Goal: Obtain resource: Obtain resource

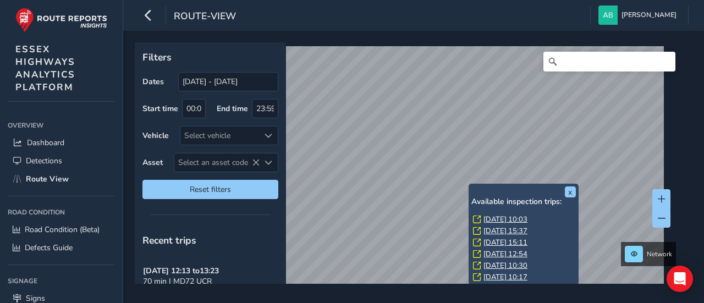
click at [503, 220] on link "Fri, 12 Sep, 10:03" at bounding box center [506, 220] width 44 height 10
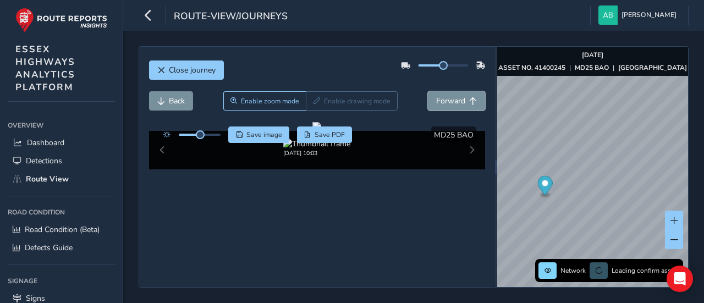
click at [440, 101] on span "Forward" at bounding box center [450, 101] width 29 height 10
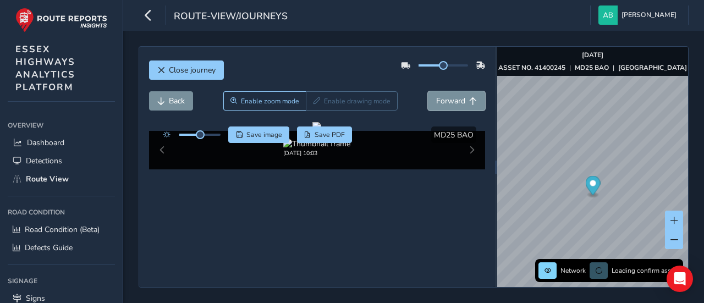
click at [440, 101] on span "Forward" at bounding box center [450, 101] width 29 height 10
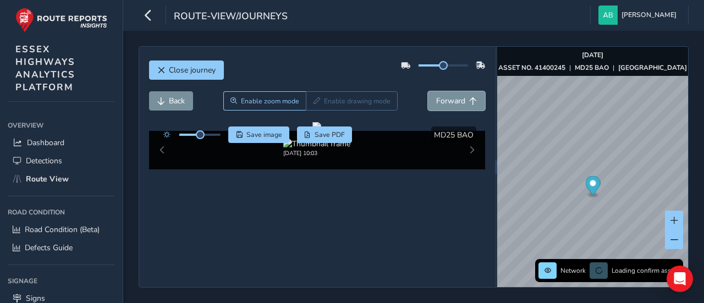
click at [440, 101] on span "Forward" at bounding box center [450, 101] width 29 height 10
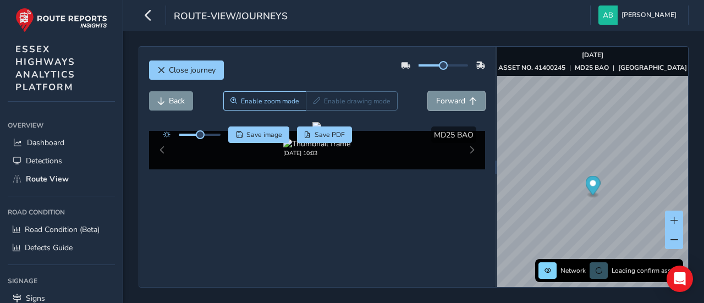
click at [440, 101] on span "Forward" at bounding box center [450, 101] width 29 height 10
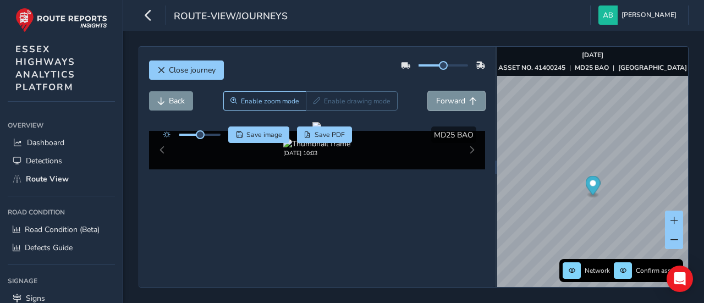
click at [440, 101] on span "Forward" at bounding box center [450, 101] width 29 height 10
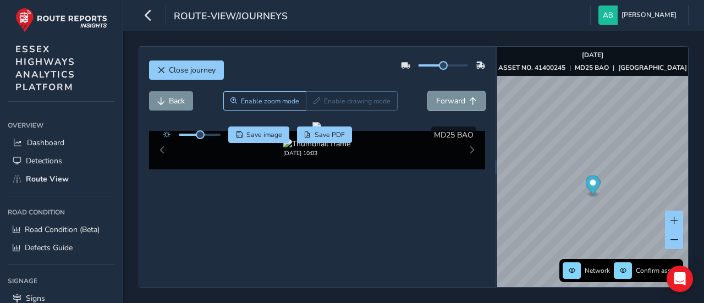
click at [440, 101] on span "Forward" at bounding box center [450, 101] width 29 height 10
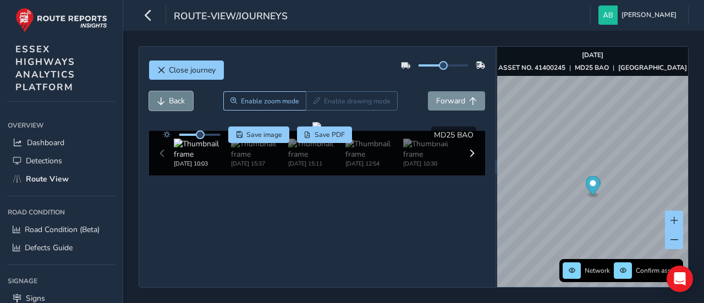
click at [162, 97] on span "Back" at bounding box center [161, 101] width 8 height 8
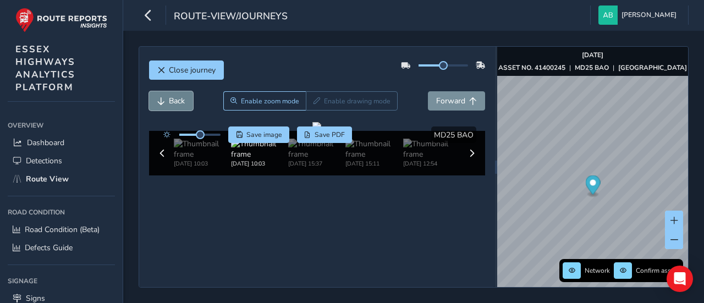
click at [162, 97] on span "Back" at bounding box center [161, 101] width 8 height 8
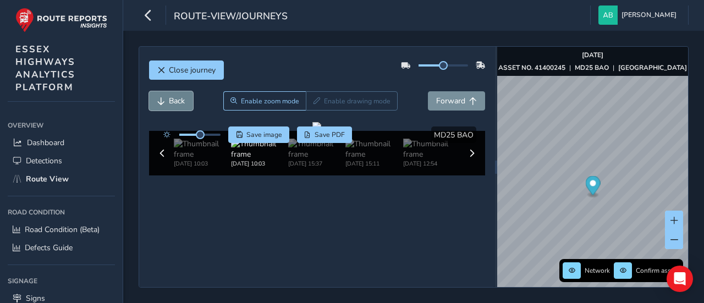
click at [162, 97] on span "Back" at bounding box center [161, 101] width 8 height 8
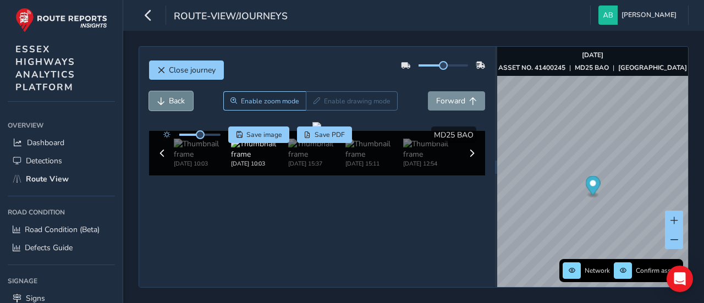
click at [162, 97] on span "Back" at bounding box center [161, 101] width 8 height 8
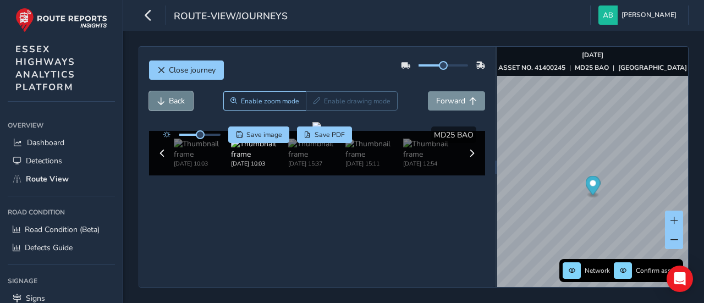
click at [162, 97] on span "Back" at bounding box center [161, 101] width 8 height 8
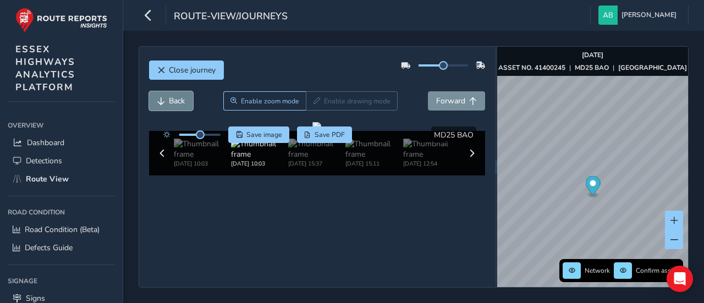
click at [162, 97] on span "Back" at bounding box center [161, 101] width 8 height 8
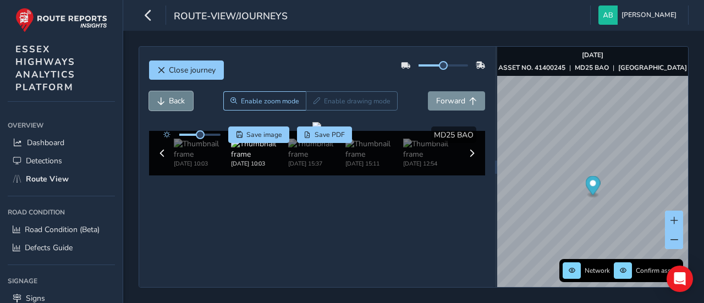
click at [162, 97] on span "Back" at bounding box center [161, 101] width 8 height 8
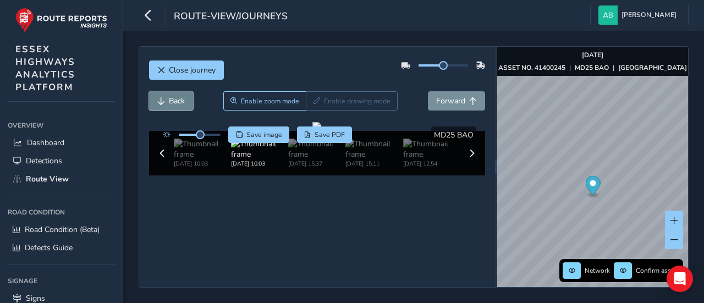
click at [162, 97] on span "Back" at bounding box center [161, 101] width 8 height 8
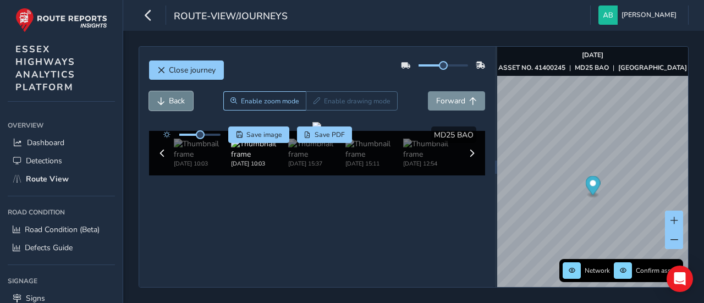
click at [162, 97] on span "Back" at bounding box center [161, 101] width 8 height 8
click at [446, 99] on span "Forward" at bounding box center [450, 101] width 29 height 10
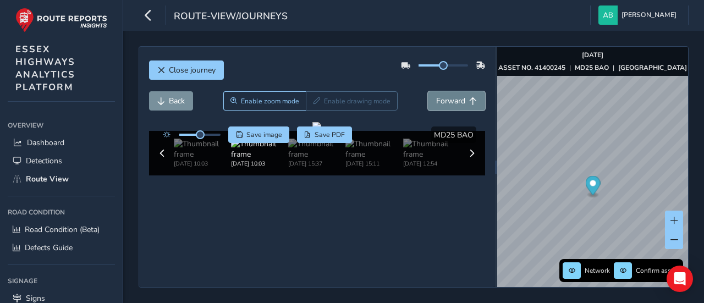
click at [446, 99] on span "Forward" at bounding box center [450, 101] width 29 height 10
click at [446, 100] on span "Forward" at bounding box center [450, 101] width 29 height 10
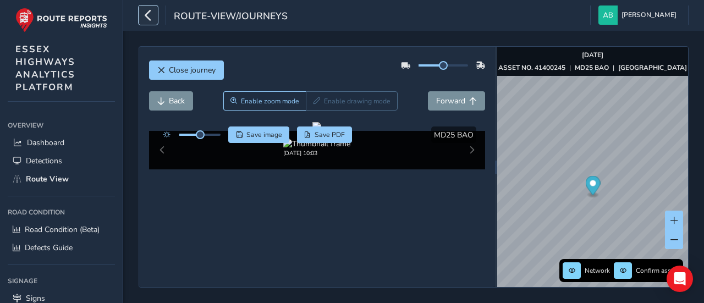
click at [151, 13] on icon "button" at bounding box center [149, 15] width 12 height 19
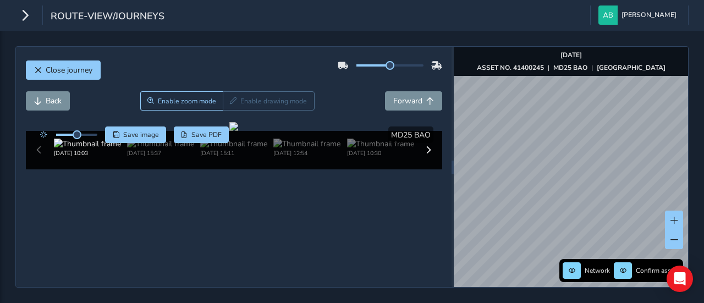
click at [704, 129] on div "Close journey Back Enable zoom mode Enable drawing mode Forward Click and Drag …" at bounding box center [352, 167] width 704 height 272
click at [405, 100] on span "Forward" at bounding box center [408, 101] width 29 height 10
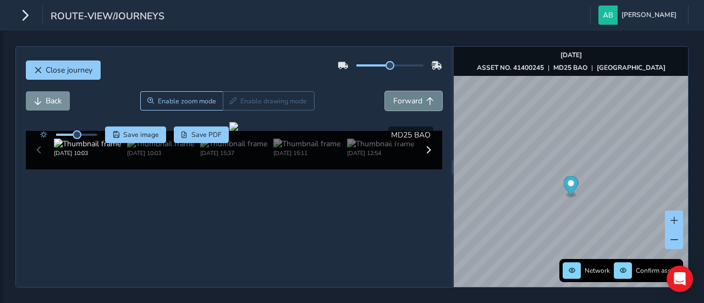
click at [405, 100] on span "Forward" at bounding box center [408, 101] width 29 height 10
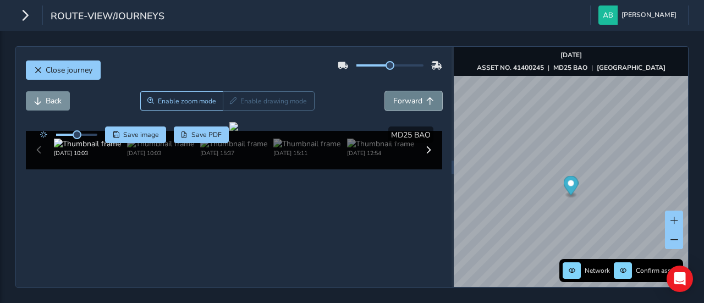
click at [405, 100] on span "Forward" at bounding box center [408, 101] width 29 height 10
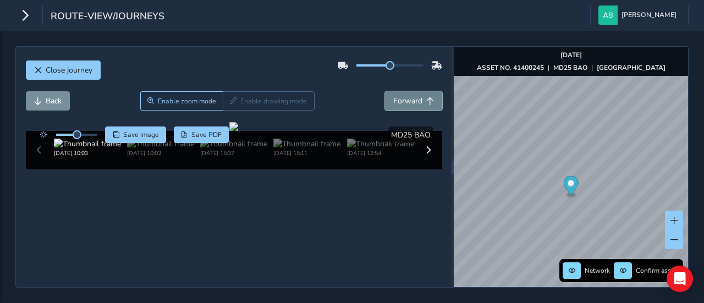
click at [405, 100] on span "Forward" at bounding box center [408, 101] width 29 height 10
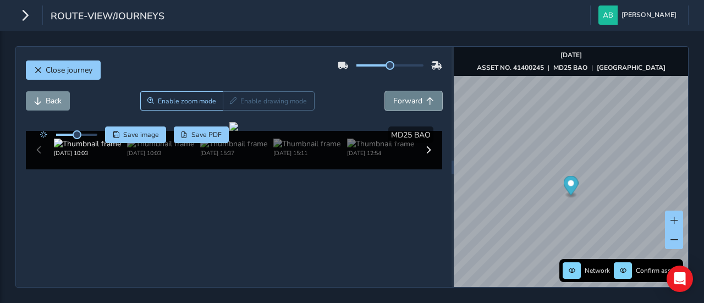
click at [405, 100] on span "Forward" at bounding box center [408, 101] width 29 height 10
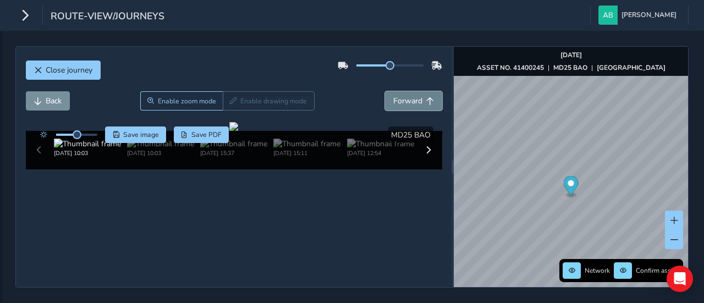
click at [405, 100] on span "Forward" at bounding box center [408, 101] width 29 height 10
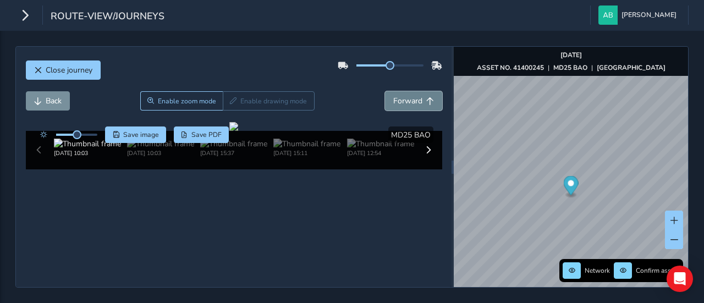
click at [405, 100] on span "Forward" at bounding box center [408, 101] width 29 height 10
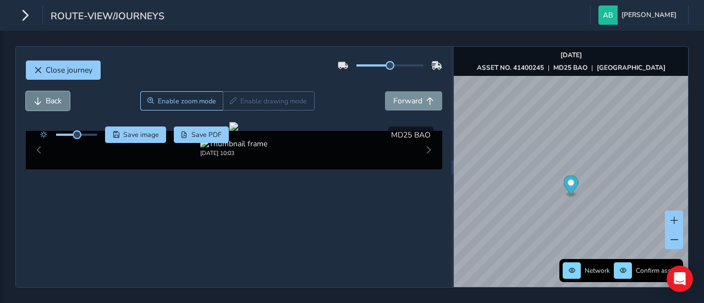
click at [46, 103] on span "Back" at bounding box center [54, 101] width 16 height 10
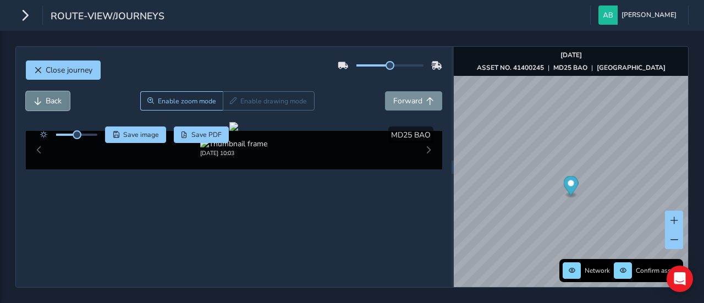
click at [46, 103] on span "Back" at bounding box center [54, 101] width 16 height 10
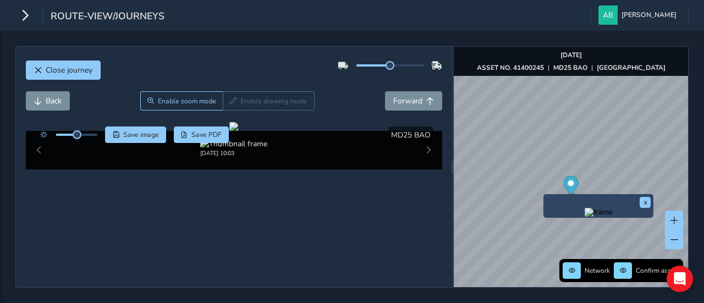
click at [546, 196] on div "x" at bounding box center [599, 206] width 110 height 24
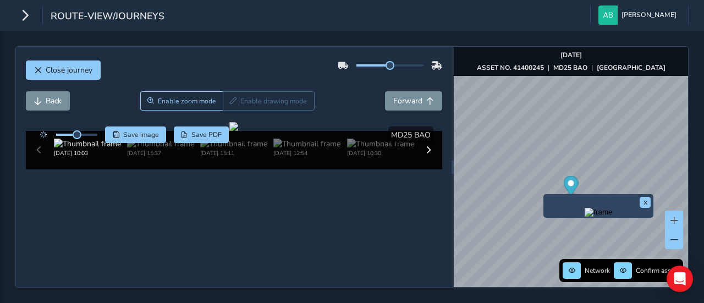
click at [585, 217] on img "Preview frame" at bounding box center [599, 212] width 28 height 9
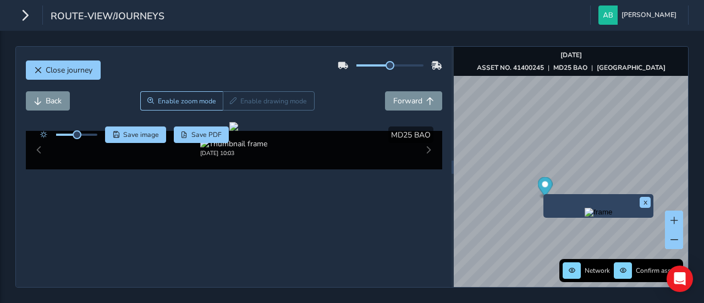
click at [585, 217] on img "Preview frame" at bounding box center [599, 212] width 28 height 9
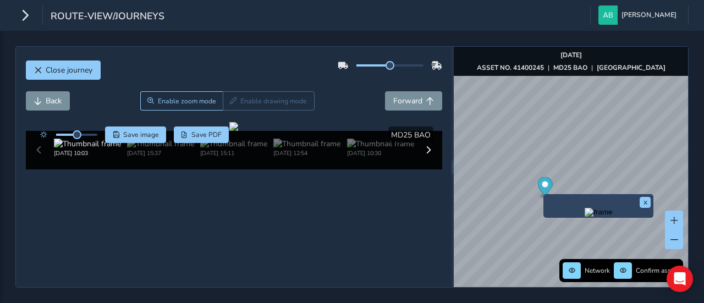
click at [585, 217] on img "Preview frame" at bounding box center [599, 212] width 28 height 9
click at [613, 217] on img "Preview frame" at bounding box center [599, 212] width 28 height 9
click at [545, 199] on div "x" at bounding box center [599, 206] width 110 height 24
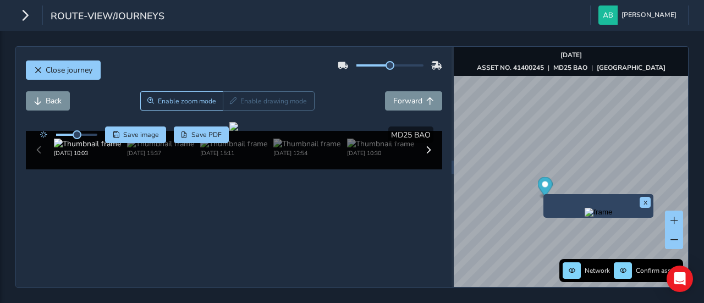
click at [586, 217] on img "Preview frame" at bounding box center [599, 212] width 28 height 9
click at [613, 217] on img "Preview frame" at bounding box center [599, 212] width 28 height 9
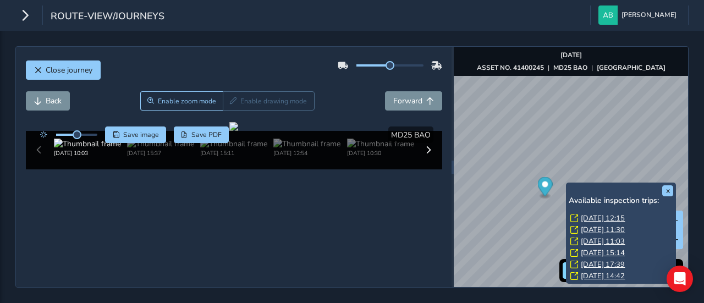
click at [642, 215] on div "Wed, 1 Oct, 12:15" at bounding box center [622, 219] width 103 height 10
click at [622, 217] on link "Wed, 1 Oct, 12:15" at bounding box center [603, 219] width 44 height 10
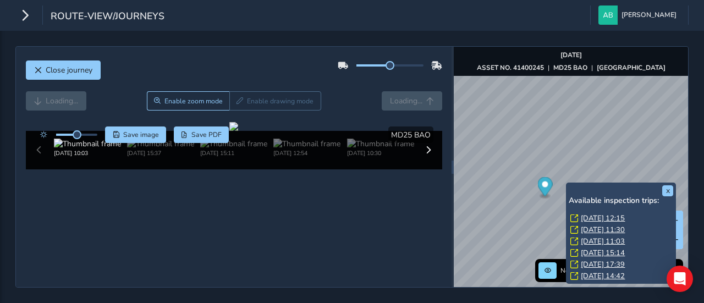
click at [612, 217] on link "Wed, 1 Oct, 12:15" at bounding box center [603, 219] width 44 height 10
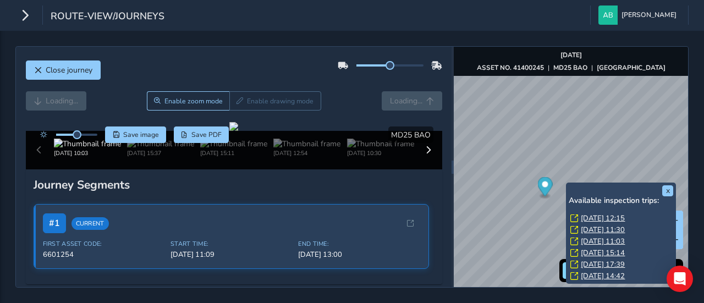
click at [612, 217] on link "Wed, 1 Oct, 12:15" at bounding box center [603, 219] width 44 height 10
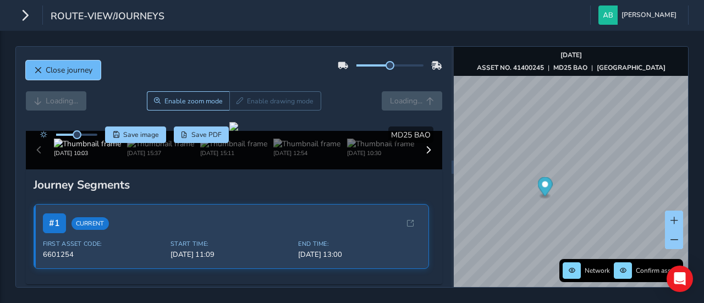
click at [80, 65] on span "Close journey" at bounding box center [69, 70] width 47 height 10
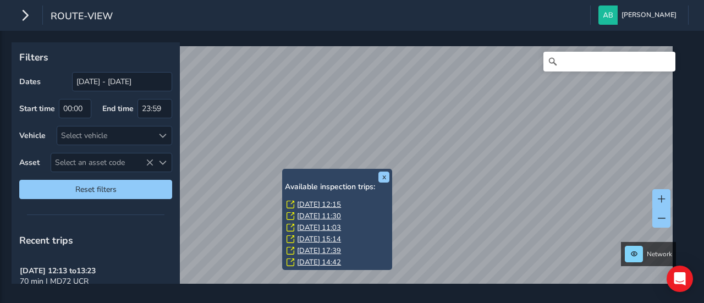
click at [308, 205] on link "Wed, 1 Oct, 12:15" at bounding box center [319, 205] width 44 height 10
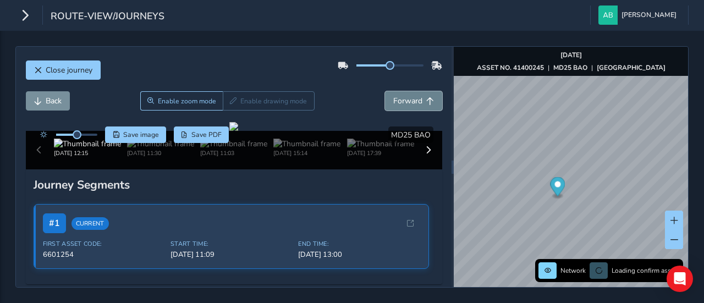
click at [413, 98] on span "Forward" at bounding box center [408, 101] width 29 height 10
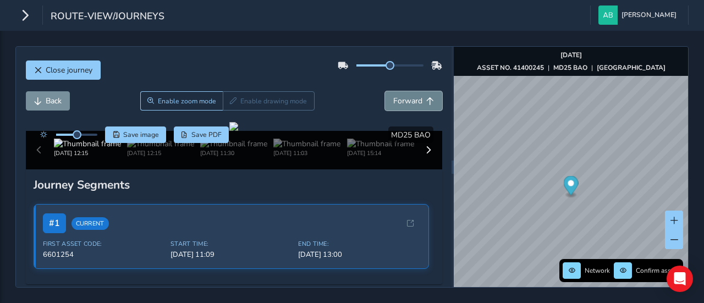
click at [413, 98] on span "Forward" at bounding box center [408, 101] width 29 height 10
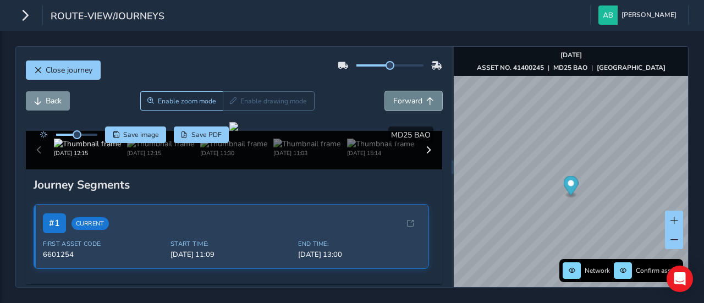
click at [413, 98] on span "Forward" at bounding box center [408, 101] width 29 height 10
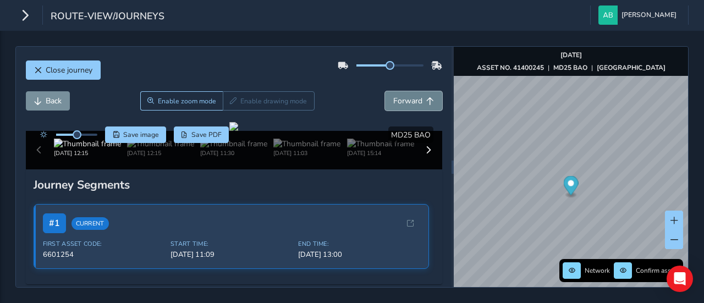
click at [413, 98] on span "Forward" at bounding box center [408, 101] width 29 height 10
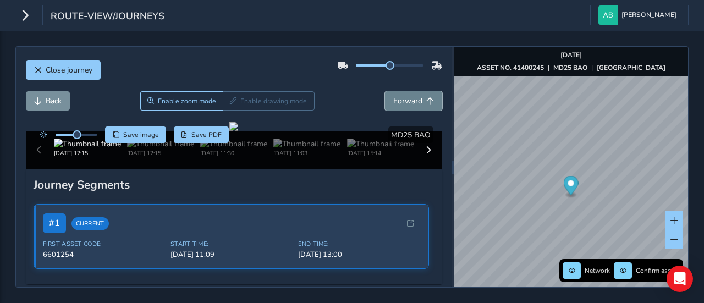
click at [413, 98] on span "Forward" at bounding box center [408, 101] width 29 height 10
click at [58, 100] on span "Back" at bounding box center [54, 101] width 16 height 10
click at [61, 100] on span "Back" at bounding box center [54, 101] width 16 height 10
click at [62, 100] on button "Back" at bounding box center [48, 100] width 44 height 19
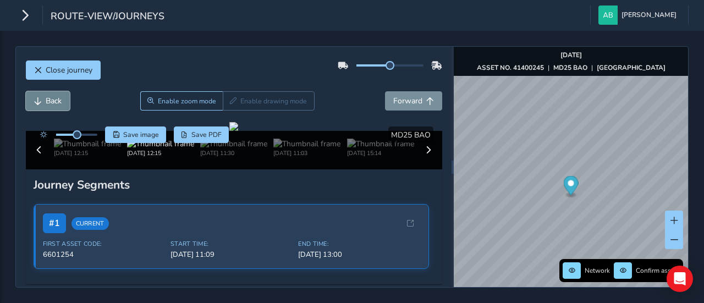
click at [62, 100] on button "Back" at bounding box center [48, 100] width 44 height 19
click at [63, 100] on button "Back" at bounding box center [48, 100] width 44 height 19
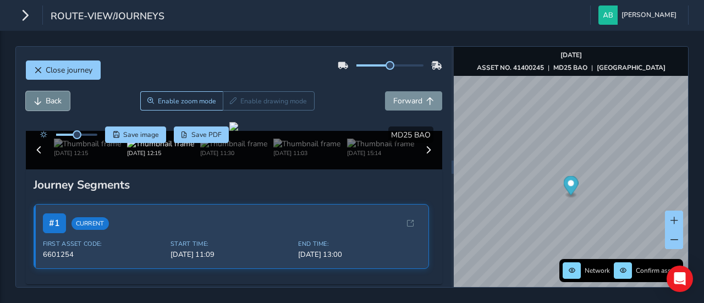
click at [63, 100] on button "Back" at bounding box center [48, 100] width 44 height 19
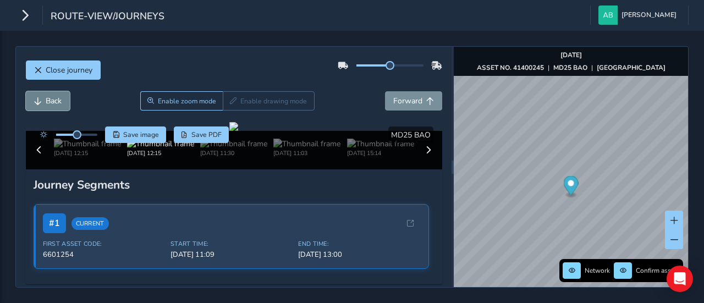
click at [63, 100] on button "Back" at bounding box center [48, 100] width 44 height 19
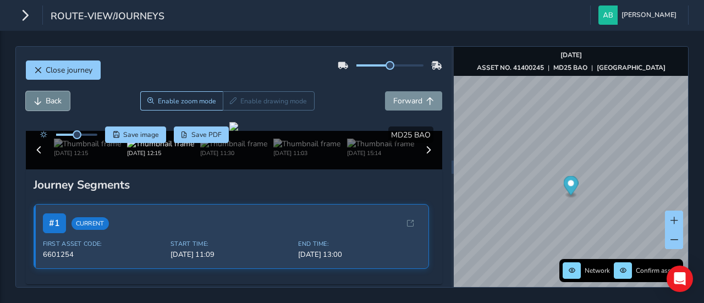
click at [63, 100] on button "Back" at bounding box center [48, 100] width 44 height 19
click at [416, 99] on button "Forward" at bounding box center [413, 100] width 57 height 19
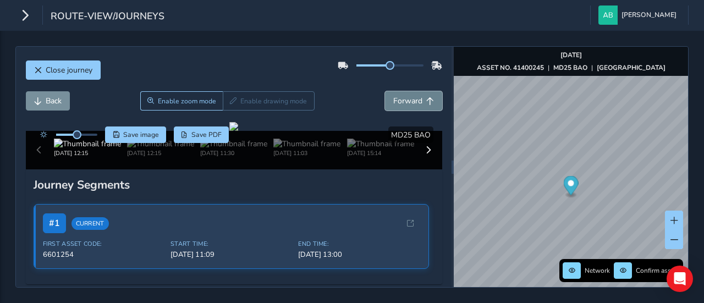
click at [416, 99] on button "Forward" at bounding box center [413, 100] width 57 height 19
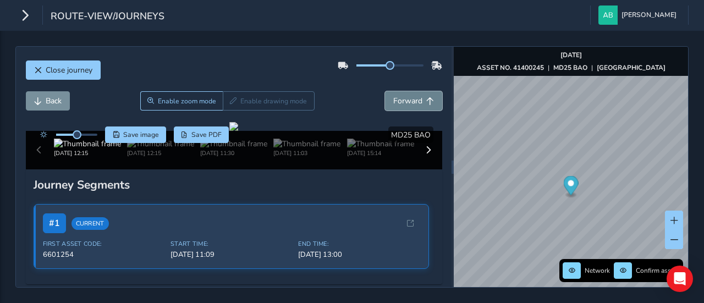
click at [416, 99] on button "Forward" at bounding box center [413, 100] width 57 height 19
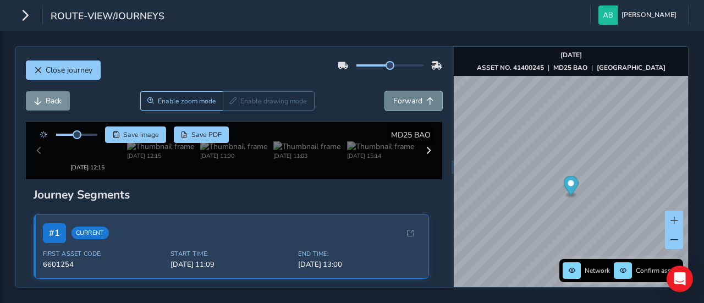
click at [416, 99] on button "Forward" at bounding box center [413, 100] width 57 height 19
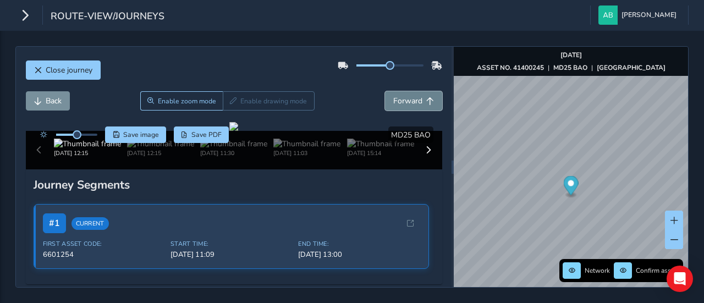
click at [416, 99] on button "Forward" at bounding box center [413, 100] width 57 height 19
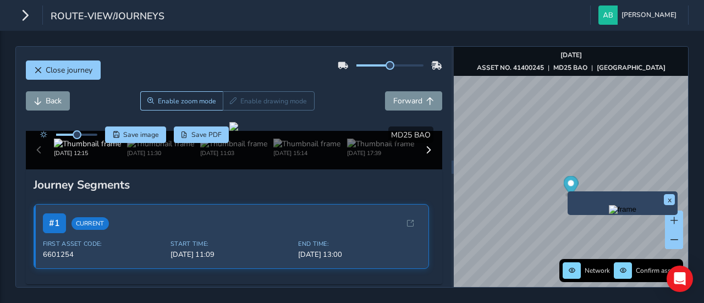
click at [637, 214] on img "Preview frame" at bounding box center [623, 209] width 28 height 9
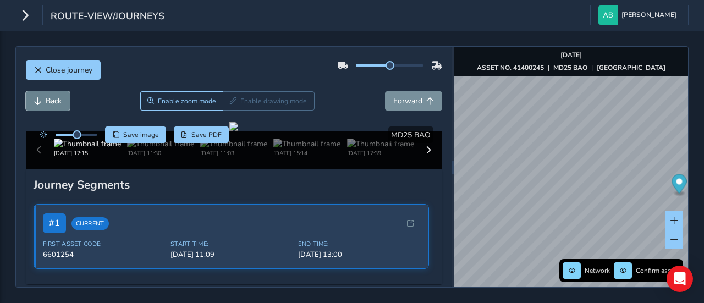
click at [41, 97] on button "Back" at bounding box center [48, 100] width 44 height 19
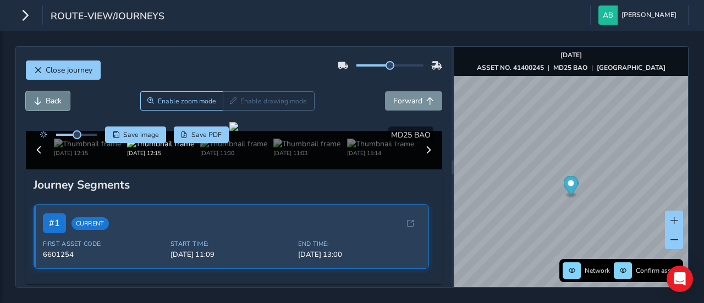
click at [41, 97] on button "Back" at bounding box center [48, 100] width 44 height 19
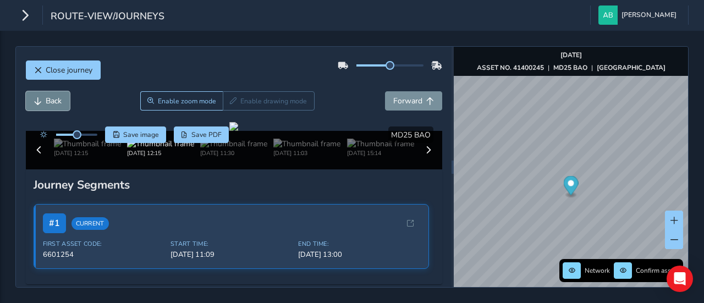
click at [41, 97] on button "Back" at bounding box center [48, 100] width 44 height 19
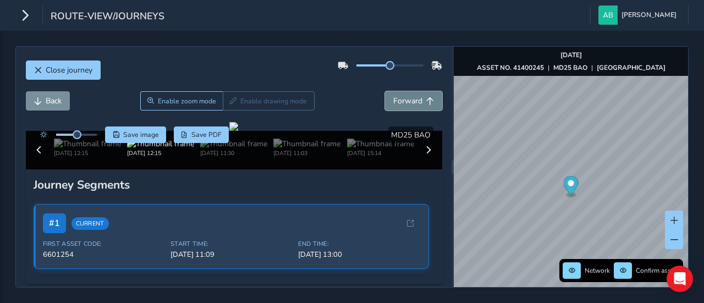
click at [405, 106] on button "Forward" at bounding box center [413, 100] width 57 height 19
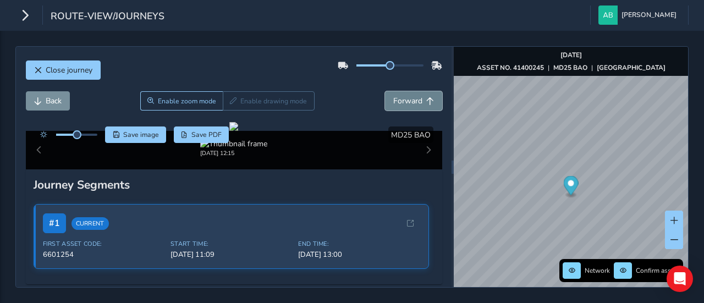
click at [405, 106] on button "Forward" at bounding box center [413, 100] width 57 height 19
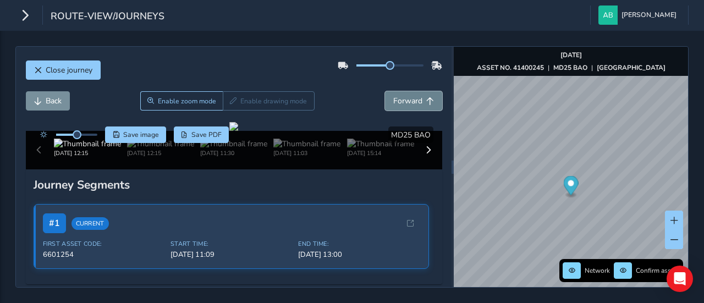
click at [405, 106] on button "Forward" at bounding box center [413, 100] width 57 height 19
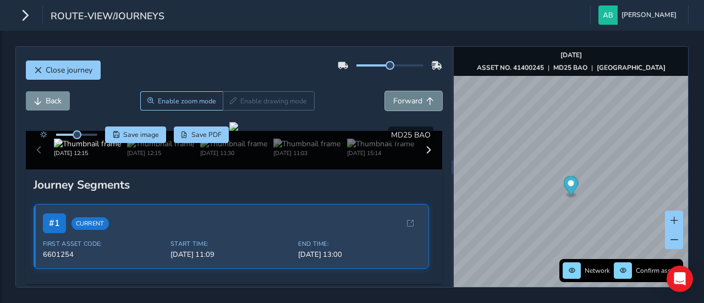
click at [405, 106] on button "Forward" at bounding box center [413, 100] width 57 height 19
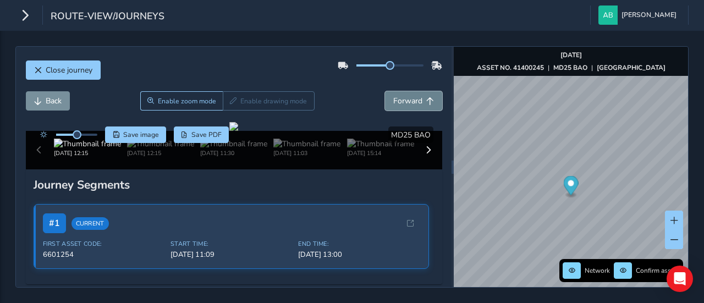
click at [405, 106] on button "Forward" at bounding box center [413, 100] width 57 height 19
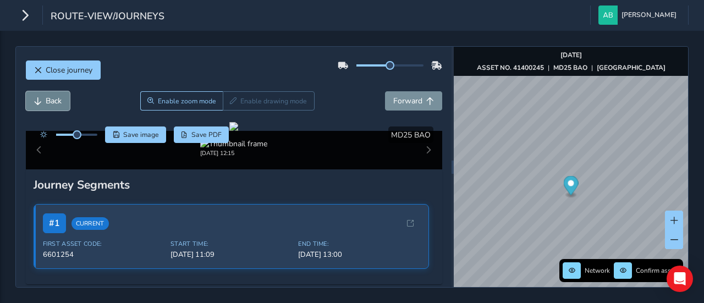
click at [65, 100] on button "Back" at bounding box center [48, 100] width 44 height 19
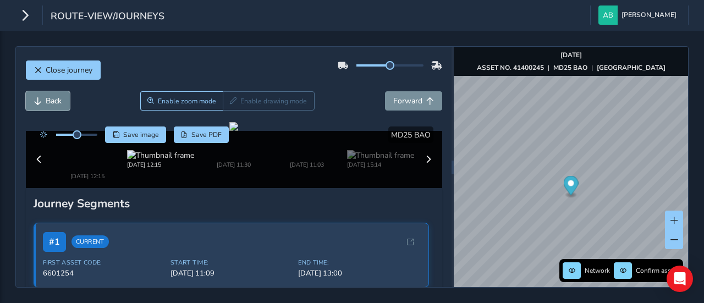
click at [64, 101] on button "Back" at bounding box center [48, 100] width 44 height 19
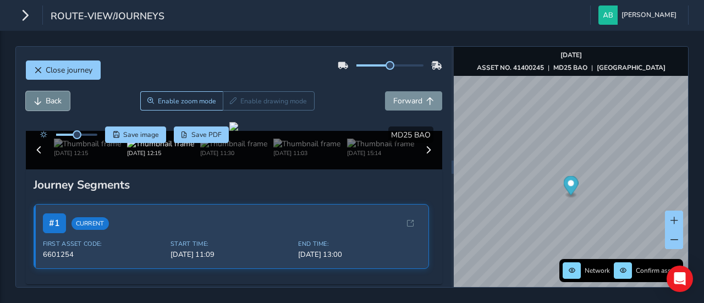
click at [64, 101] on button "Back" at bounding box center [48, 100] width 44 height 19
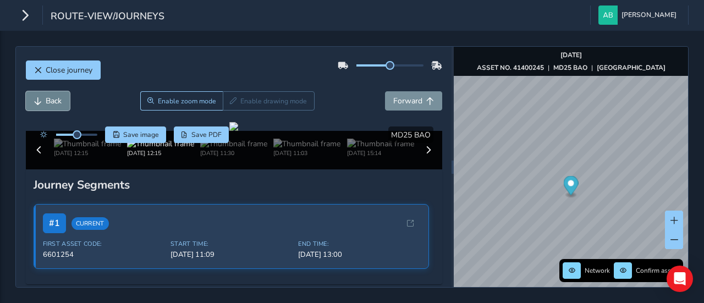
click at [64, 101] on button "Back" at bounding box center [48, 100] width 44 height 19
click at [407, 100] on span "Forward" at bounding box center [408, 101] width 29 height 10
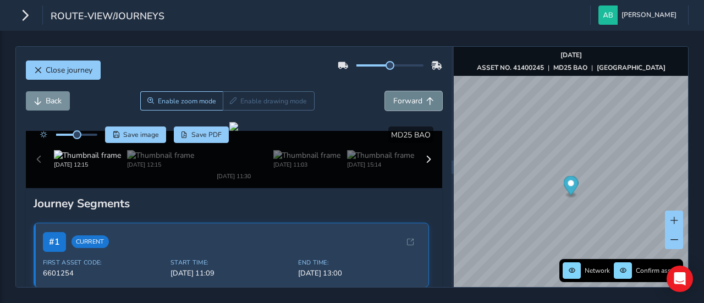
click at [407, 100] on span "Forward" at bounding box center [408, 101] width 29 height 10
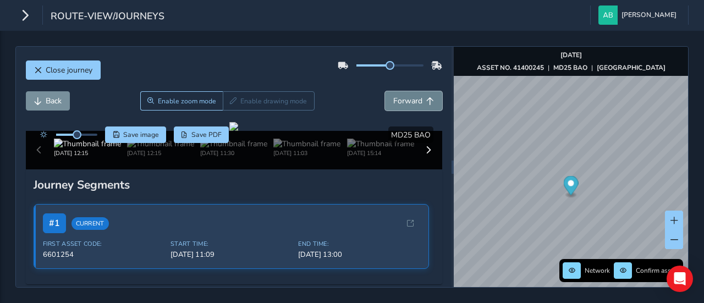
click at [407, 100] on span "Forward" at bounding box center [408, 101] width 29 height 10
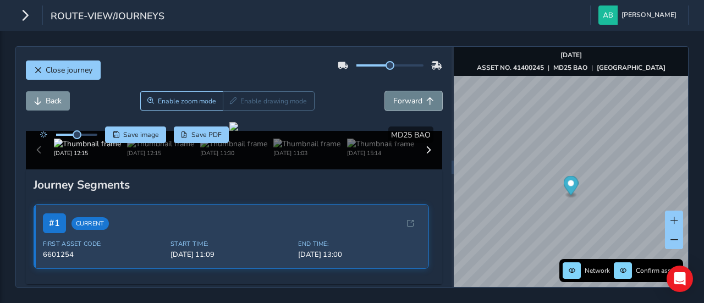
click at [407, 100] on span "Forward" at bounding box center [408, 101] width 29 height 10
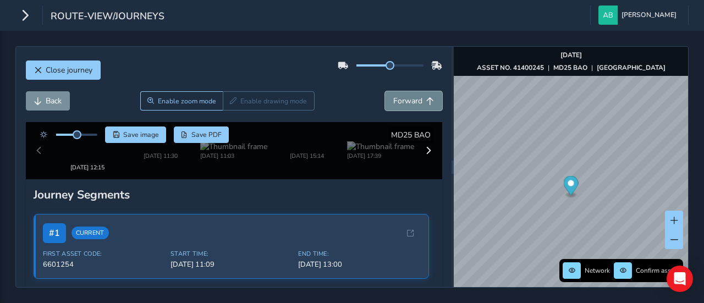
click at [407, 100] on span "Forward" at bounding box center [408, 101] width 29 height 10
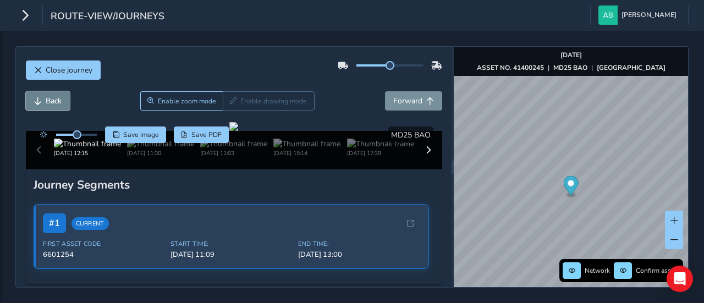
click at [57, 100] on span "Back" at bounding box center [54, 101] width 16 height 10
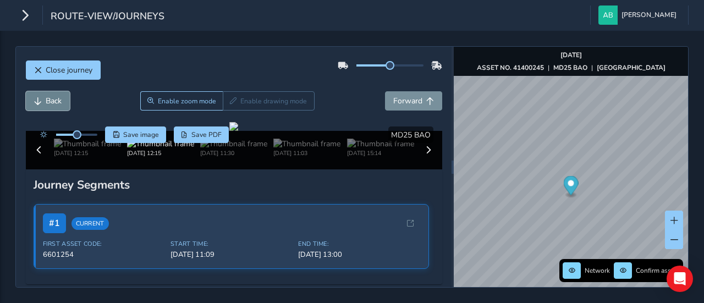
click at [57, 100] on span "Back" at bounding box center [54, 101] width 16 height 10
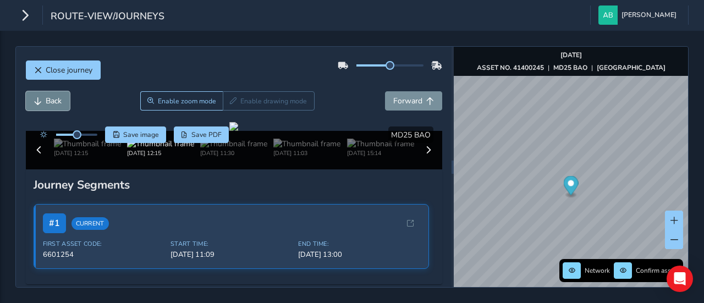
click at [57, 100] on span "Back" at bounding box center [54, 101] width 16 height 10
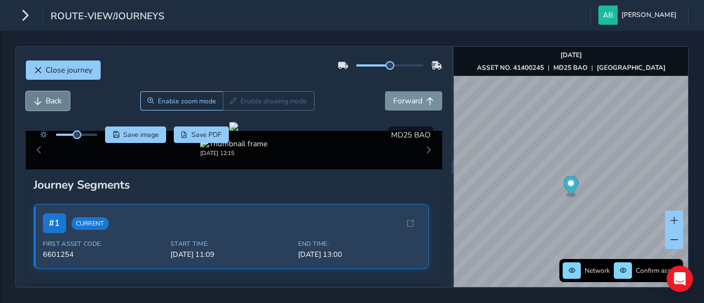
click at [57, 100] on span "Back" at bounding box center [54, 101] width 16 height 10
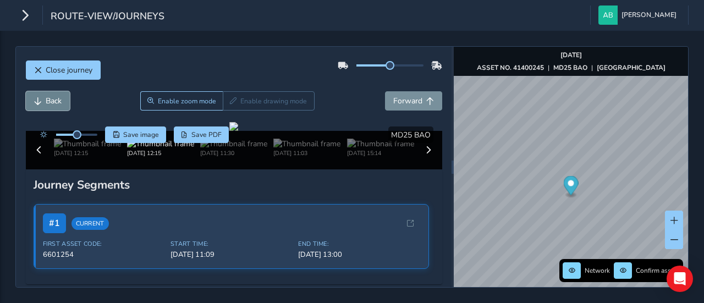
click at [57, 100] on span "Back" at bounding box center [54, 101] width 16 height 10
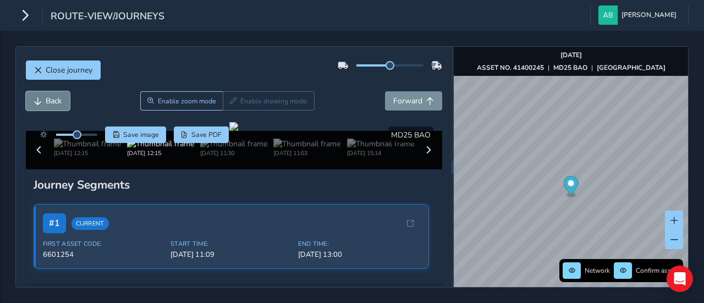
click at [57, 100] on span "Back" at bounding box center [54, 101] width 16 height 10
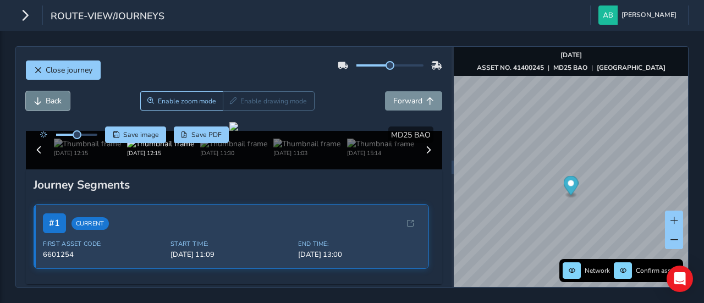
click at [57, 100] on span "Back" at bounding box center [54, 101] width 16 height 10
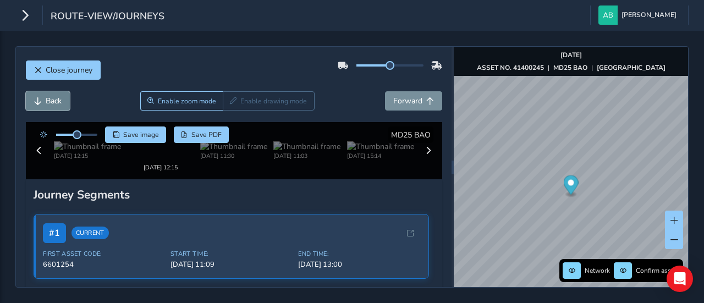
click at [57, 100] on span "Back" at bounding box center [54, 101] width 16 height 10
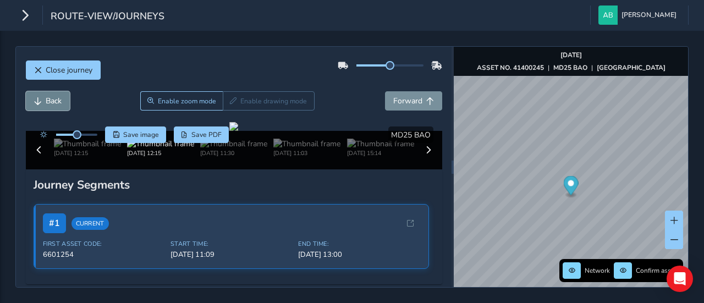
click at [57, 100] on span "Back" at bounding box center [54, 101] width 16 height 10
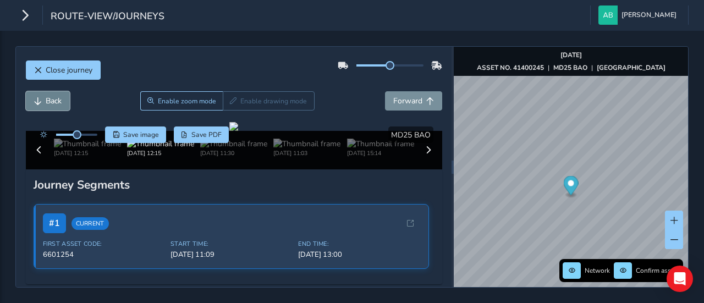
click at [57, 100] on span "Back" at bounding box center [54, 101] width 16 height 10
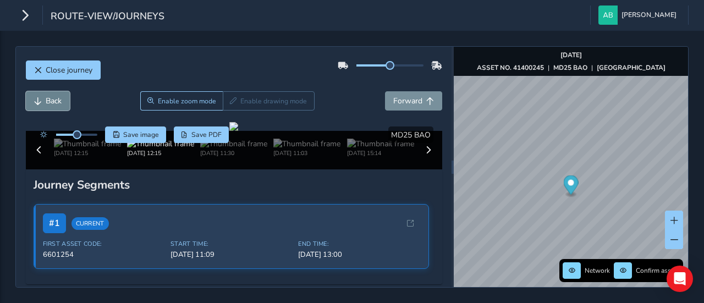
click at [57, 100] on span "Back" at bounding box center [54, 101] width 16 height 10
click at [408, 96] on span "Forward" at bounding box center [408, 101] width 29 height 10
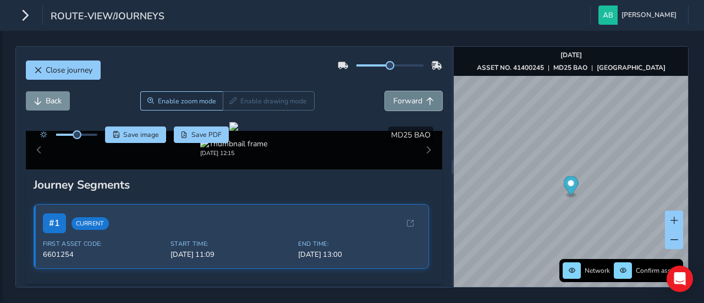
drag, startPoint x: 408, startPoint y: 95, endPoint x: 412, endPoint y: 101, distance: 6.7
click at [412, 100] on span "Forward" at bounding box center [408, 101] width 29 height 10
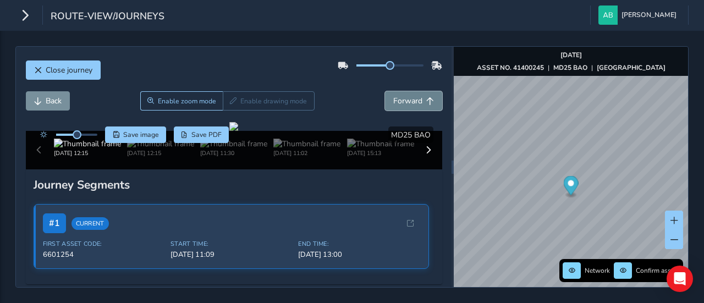
click at [413, 102] on span "Forward" at bounding box center [408, 101] width 29 height 10
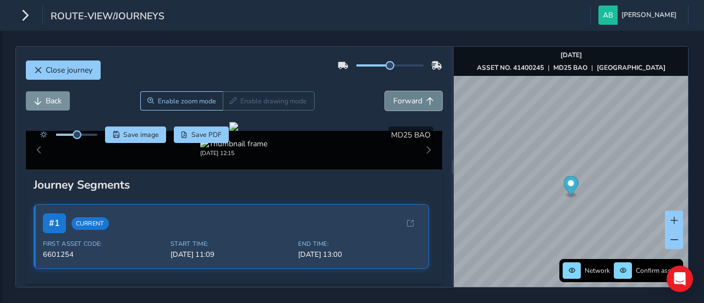
click at [413, 102] on span "Forward" at bounding box center [408, 101] width 29 height 10
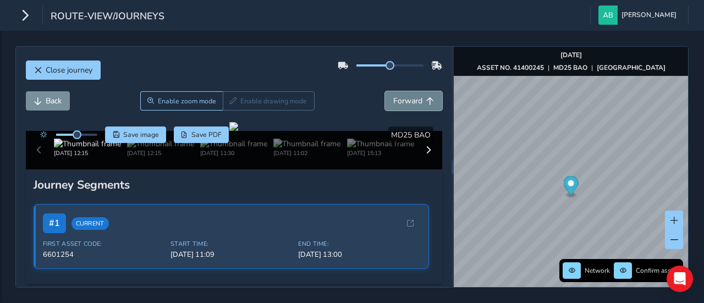
click at [413, 102] on span "Forward" at bounding box center [408, 101] width 29 height 10
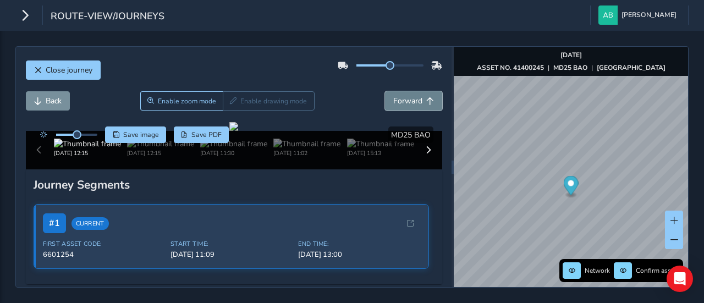
click at [413, 102] on span "Forward" at bounding box center [408, 101] width 29 height 10
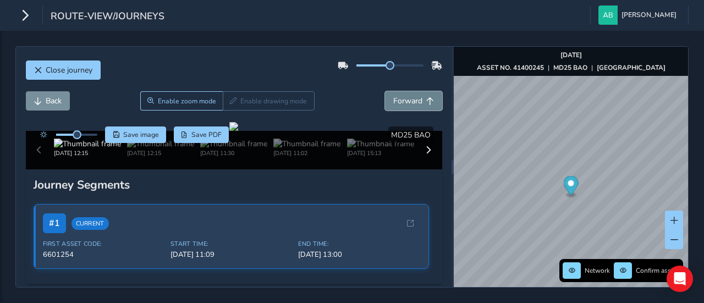
click at [413, 102] on span "Forward" at bounding box center [408, 101] width 29 height 10
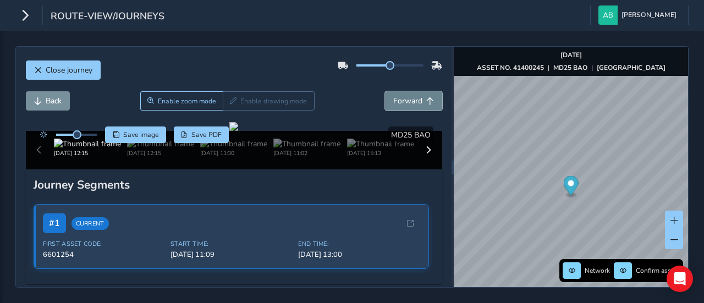
click at [413, 102] on span "Forward" at bounding box center [408, 101] width 29 height 10
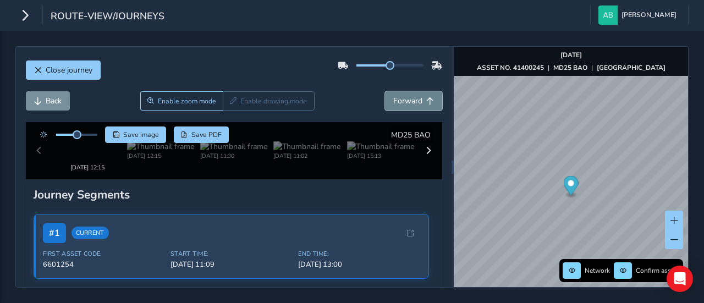
click at [413, 102] on span "Forward" at bounding box center [408, 101] width 29 height 10
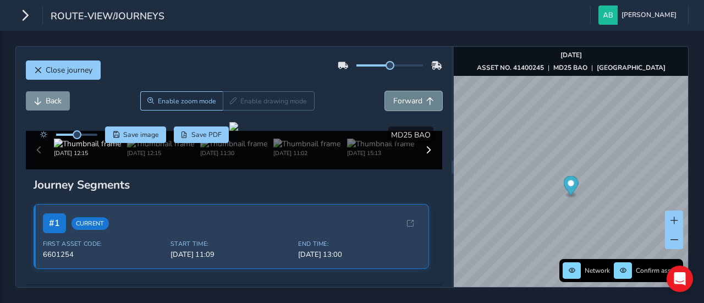
click at [413, 102] on span "Forward" at bounding box center [408, 101] width 29 height 10
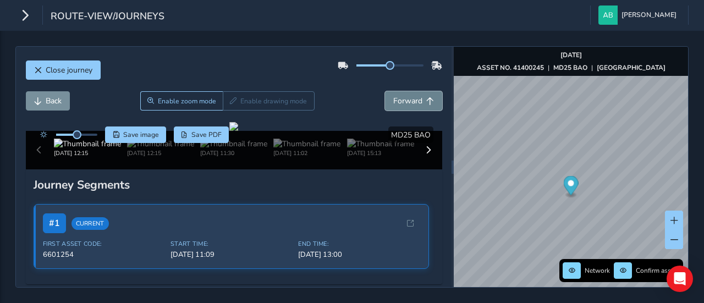
click at [413, 102] on span "Forward" at bounding box center [408, 101] width 29 height 10
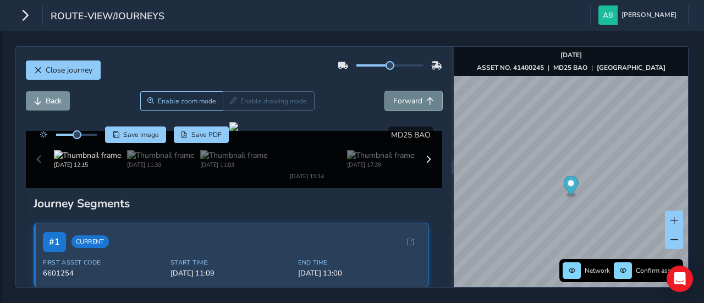
click at [413, 102] on span "Forward" at bounding box center [408, 101] width 29 height 10
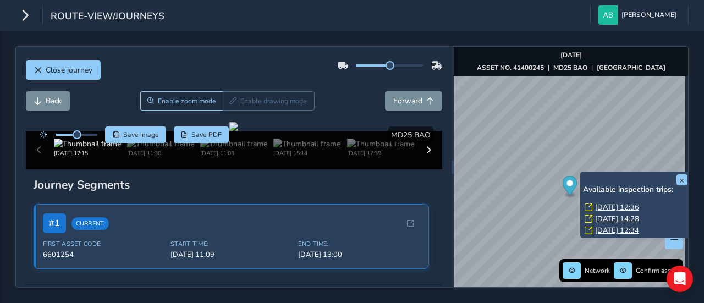
click at [583, 173] on div "x Available inspection trips: Wed, 1 Oct, 12:36 Fri, 26 Sep, 14:28 Thu, 18 Sep,…" at bounding box center [636, 205] width 110 height 67
click at [606, 206] on link "Wed, 1 Oct, 12:36" at bounding box center [618, 208] width 44 height 10
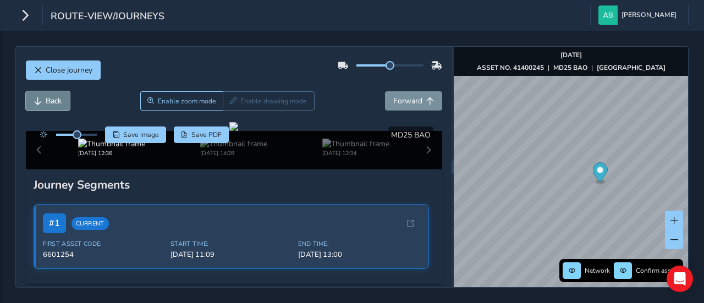
click at [48, 99] on span "Back" at bounding box center [54, 101] width 16 height 10
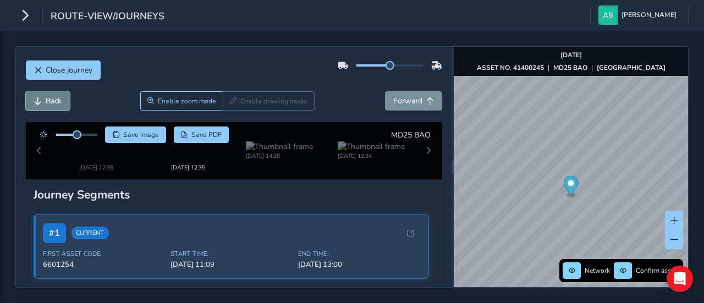
click at [48, 99] on span "Back" at bounding box center [54, 101] width 16 height 10
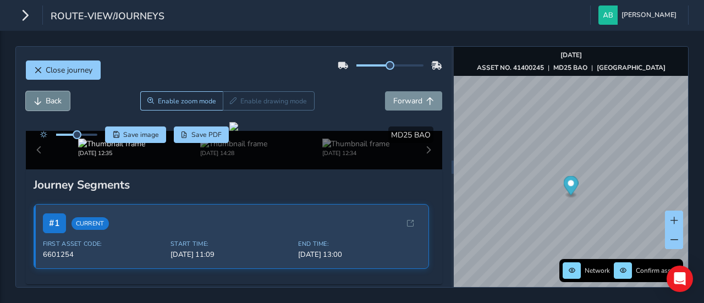
click at [48, 99] on span "Back" at bounding box center [54, 101] width 16 height 10
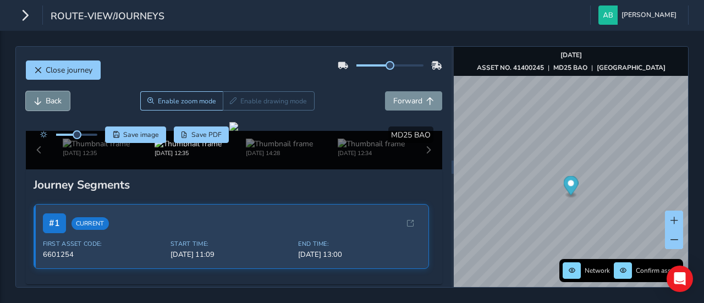
click at [48, 99] on span "Back" at bounding box center [54, 101] width 16 height 10
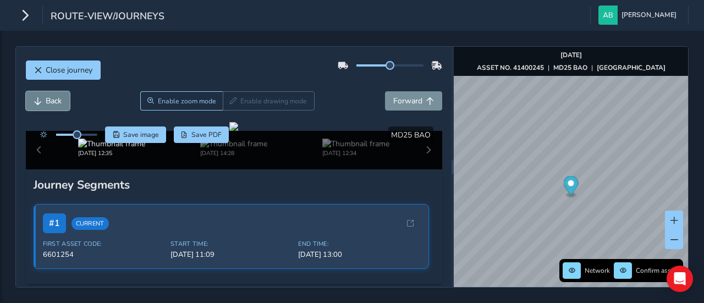
click at [48, 99] on span "Back" at bounding box center [54, 101] width 16 height 10
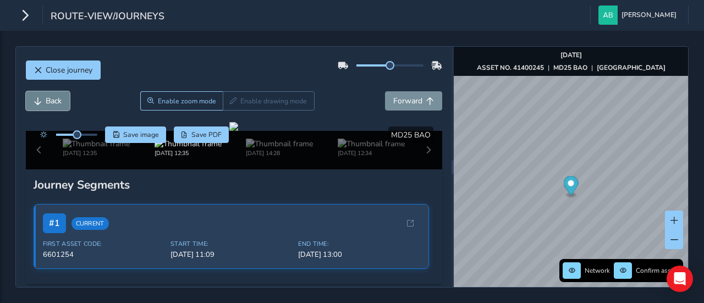
click at [48, 99] on span "Back" at bounding box center [54, 101] width 16 height 10
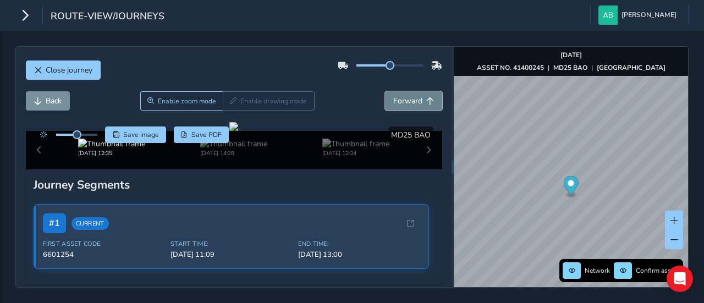
click at [414, 100] on span "Forward" at bounding box center [408, 101] width 29 height 10
drag, startPoint x: 80, startPoint y: 137, endPoint x: 88, endPoint y: 137, distance: 7.7
click at [88, 137] on div at bounding box center [66, 135] width 63 height 17
drag, startPoint x: 77, startPoint y: 136, endPoint x: 84, endPoint y: 136, distance: 7.7
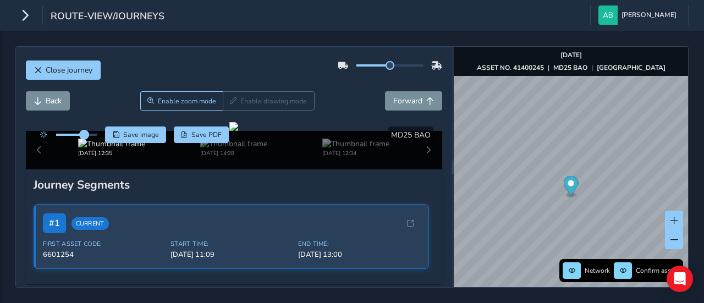
click at [84, 136] on span at bounding box center [84, 134] width 9 height 9
click at [144, 133] on span "Save image" at bounding box center [141, 134] width 36 height 9
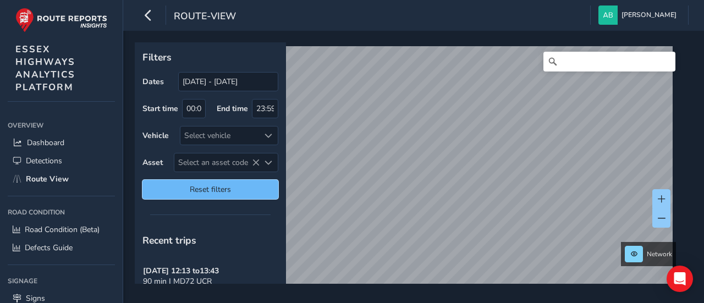
click at [214, 188] on span "Reset filters" at bounding box center [210, 189] width 119 height 10
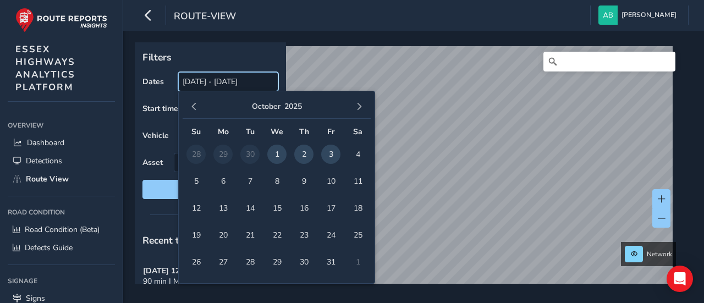
click at [202, 84] on input "[DATE] - [DATE]" at bounding box center [228, 81] width 100 height 19
click at [194, 105] on span "button" at bounding box center [194, 107] width 8 height 8
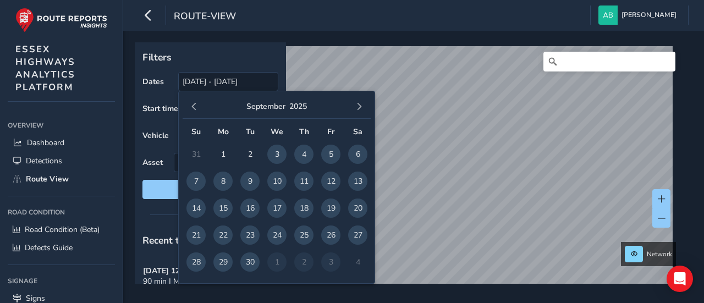
click at [194, 105] on span "button" at bounding box center [194, 107] width 8 height 8
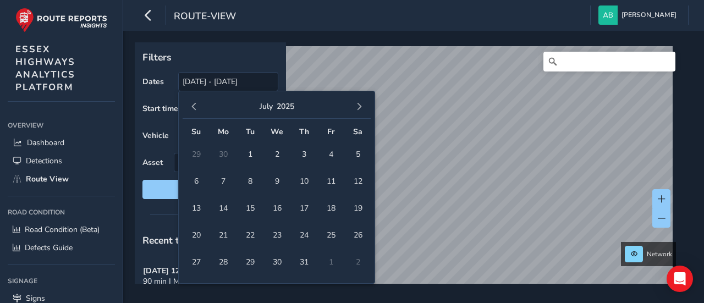
click at [194, 105] on span "button" at bounding box center [194, 107] width 8 height 8
click at [193, 105] on span "button" at bounding box center [194, 107] width 8 height 8
click at [305, 154] on span "1" at bounding box center [303, 154] width 19 height 19
click at [359, 110] on span "button" at bounding box center [360, 107] width 8 height 8
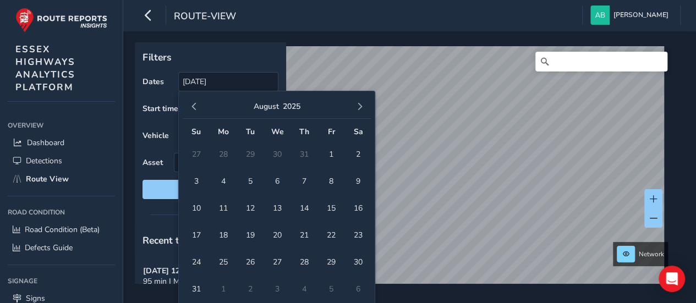
click at [359, 110] on span "button" at bounding box center [360, 107] width 8 height 8
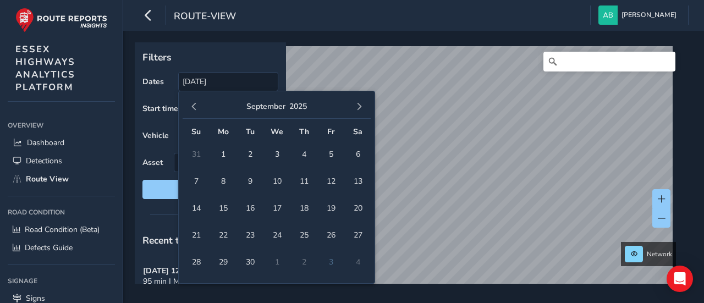
click at [359, 110] on span "button" at bounding box center [360, 107] width 8 height 8
click at [331, 151] on span "3" at bounding box center [330, 154] width 19 height 19
type input "[DATE] - [DATE]"
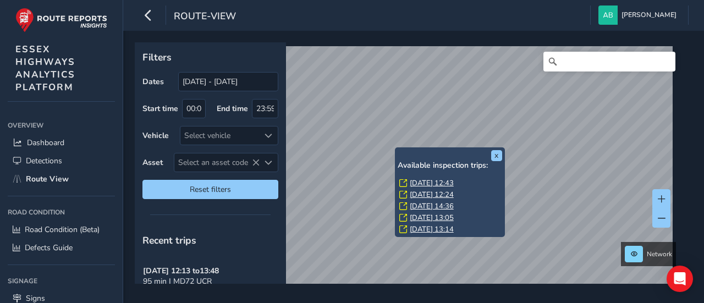
click at [418, 183] on link "[DATE] 12:43" at bounding box center [432, 183] width 44 height 10
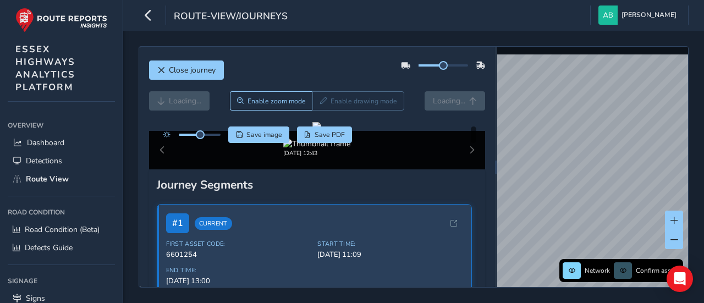
click at [440, 103] on div "Loading... Enable zoom mode Enable drawing mode Loading..." at bounding box center [317, 100] width 337 height 19
click at [400, 78] on div "Close journey" at bounding box center [317, 74] width 337 height 35
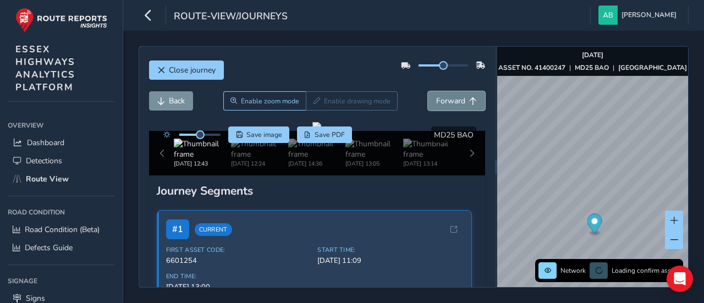
click at [449, 102] on span "Forward" at bounding box center [450, 101] width 29 height 10
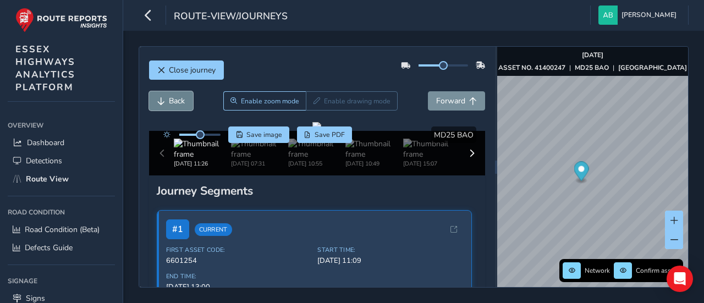
click at [164, 97] on span "Back" at bounding box center [161, 101] width 8 height 8
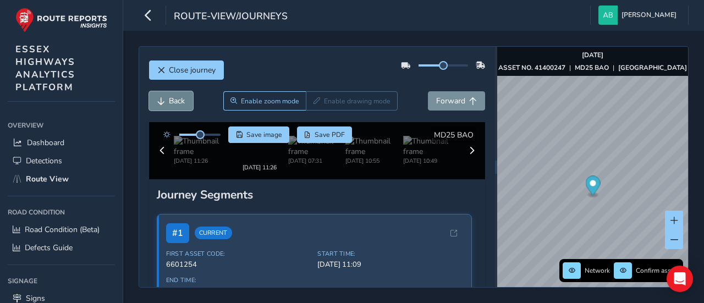
click at [164, 97] on span "Back" at bounding box center [161, 101] width 8 height 8
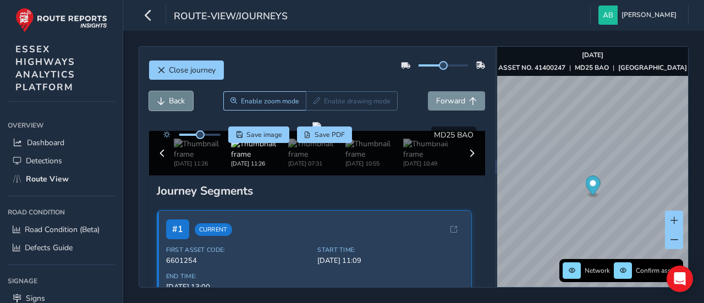
click at [164, 97] on span "Back" at bounding box center [161, 101] width 8 height 8
click at [446, 100] on span "Forward" at bounding box center [450, 101] width 29 height 10
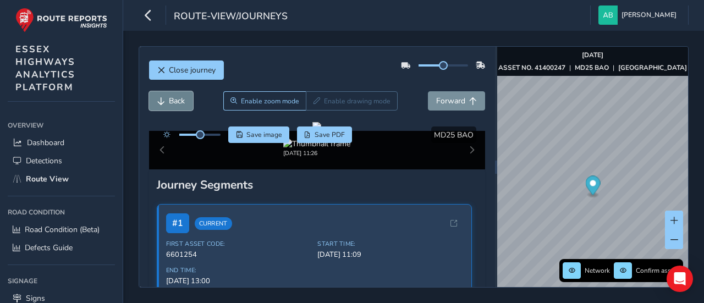
click at [178, 99] on span "Back" at bounding box center [177, 101] width 16 height 10
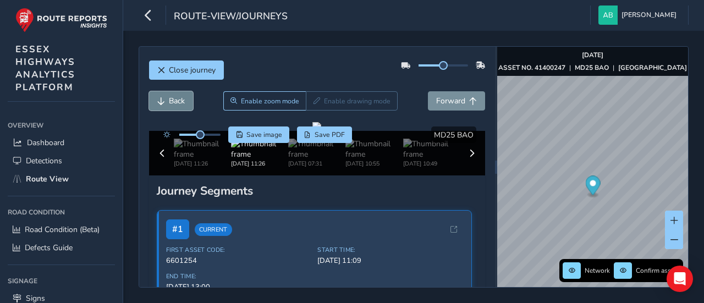
click at [178, 99] on span "Back" at bounding box center [177, 101] width 16 height 10
click at [440, 99] on span "Forward" at bounding box center [450, 101] width 29 height 10
click at [447, 99] on span "Forward" at bounding box center [450, 101] width 29 height 10
click at [178, 104] on span "Back" at bounding box center [177, 101] width 16 height 10
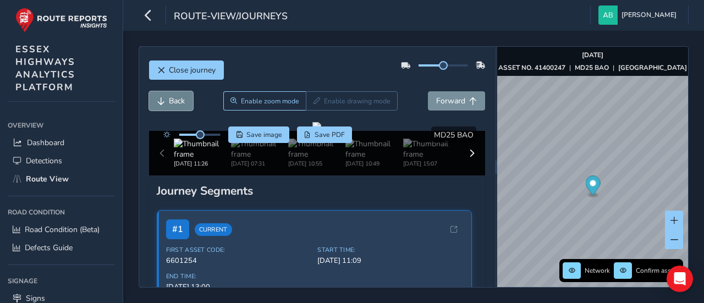
click at [178, 104] on span "Back" at bounding box center [177, 101] width 16 height 10
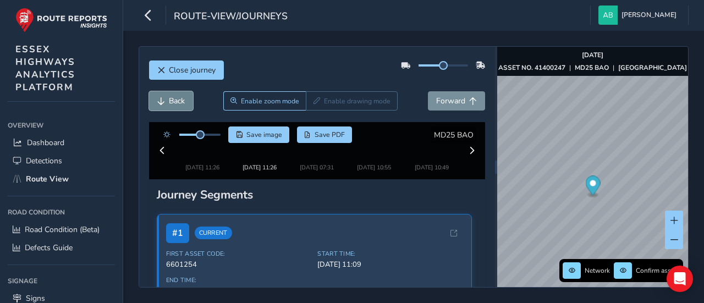
click at [178, 104] on span "Back" at bounding box center [177, 101] width 16 height 10
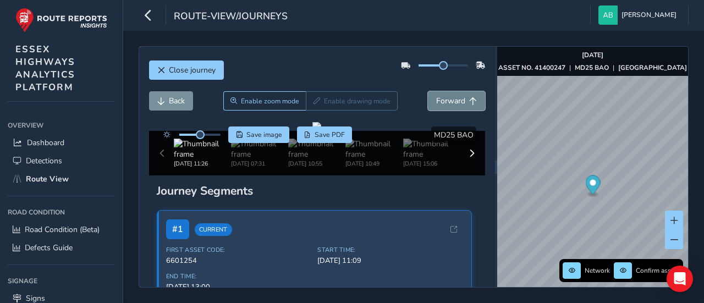
drag, startPoint x: 457, startPoint y: 97, endPoint x: 450, endPoint y: 99, distance: 6.8
click at [457, 97] on span "Forward" at bounding box center [450, 101] width 29 height 10
click at [263, 136] on span "Save image" at bounding box center [265, 134] width 36 height 9
